Goal: Communication & Community: Answer question/provide support

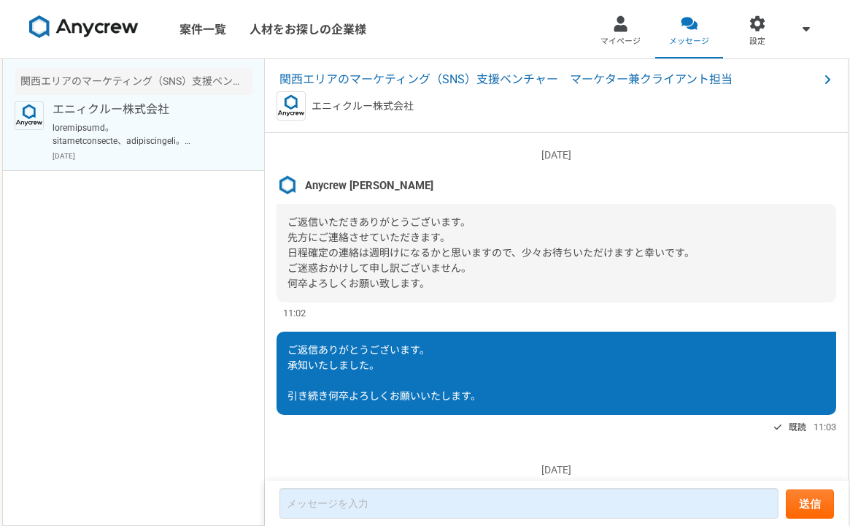
scroll to position [1549, 0]
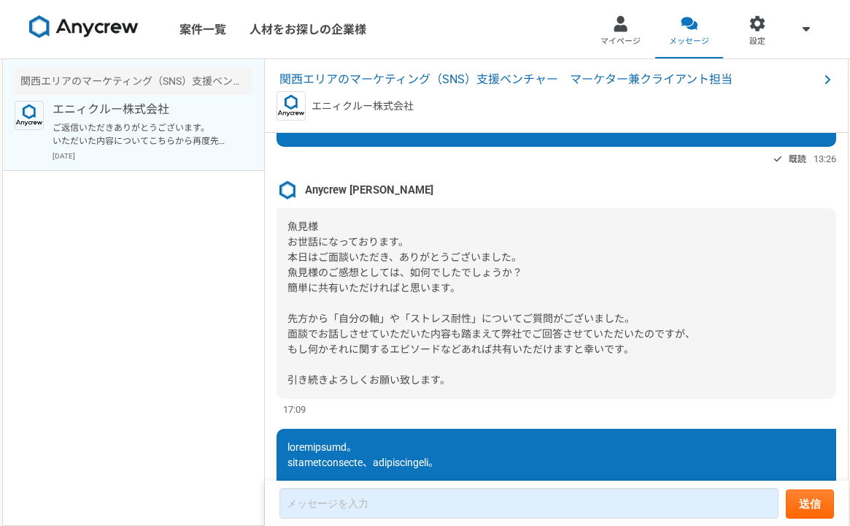
scroll to position [1797, 0]
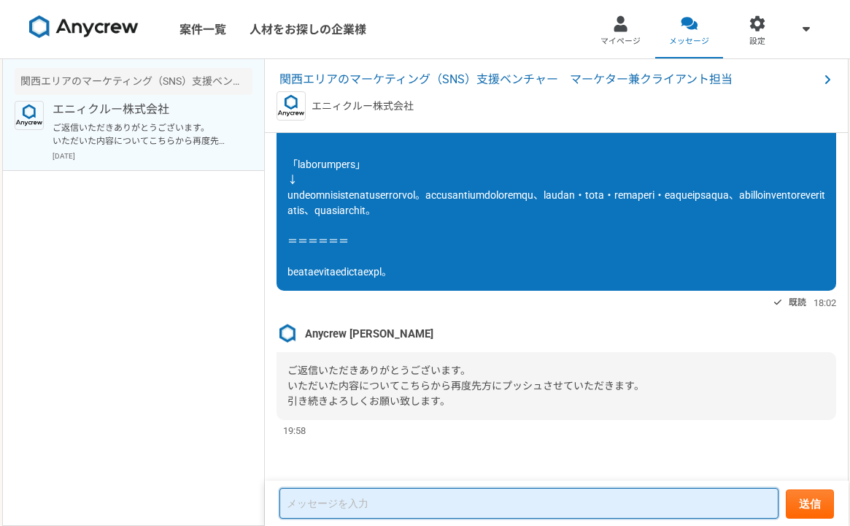
click at [387, 508] on textarea at bounding box center [529, 503] width 499 height 31
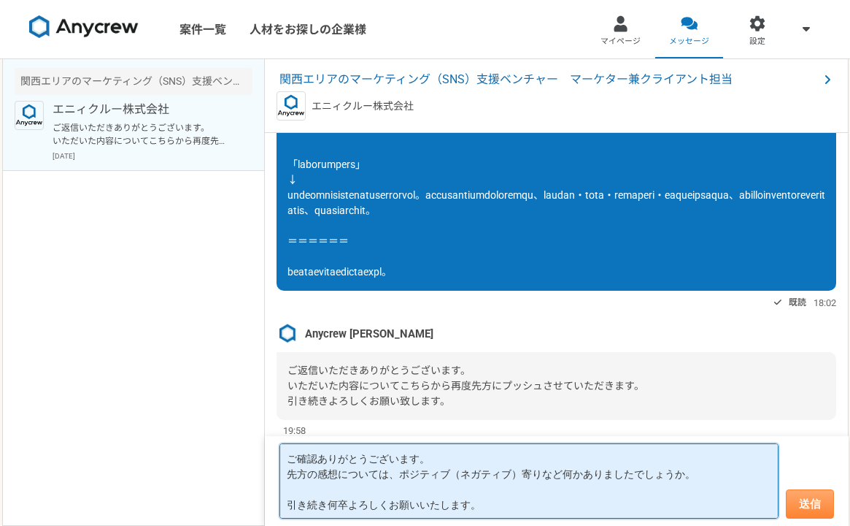
type textarea "ご確認ありがとうございます。 先方の感想については、ポジティブ（ネガティブ）寄りなど何かありましたでしょうか。 引き続き何卒よろしくお願いいたします。"
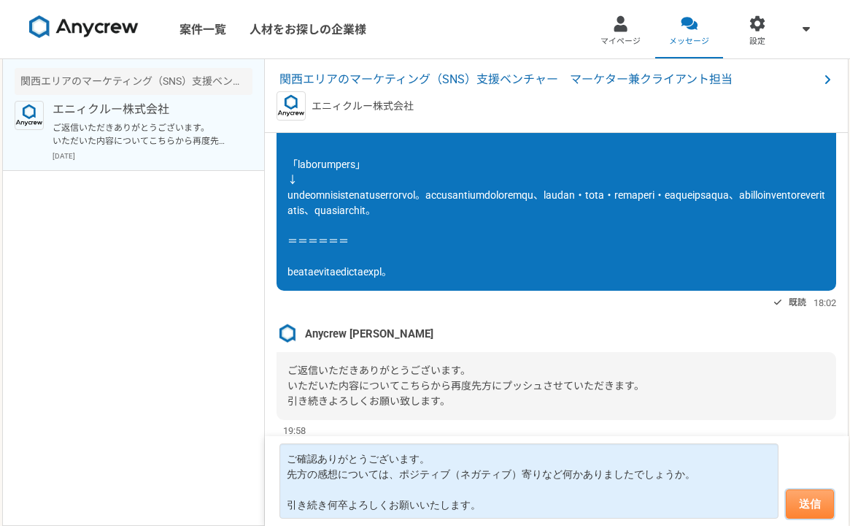
click at [813, 508] on button "送信" at bounding box center [810, 503] width 48 height 29
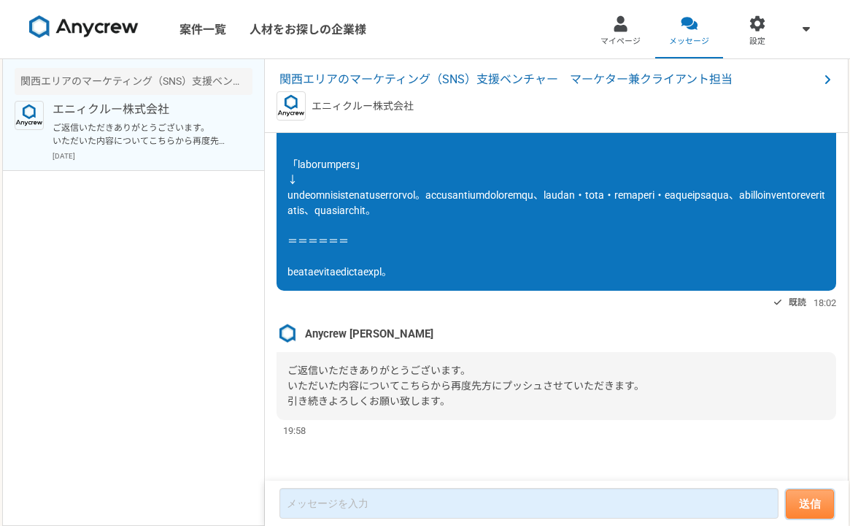
scroll to position [1752, 0]
